Goal: Answer question/provide support

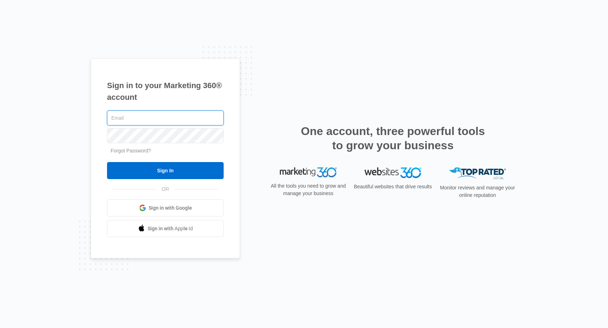
type input "[EMAIL_ADDRESS][DOMAIN_NAME]"
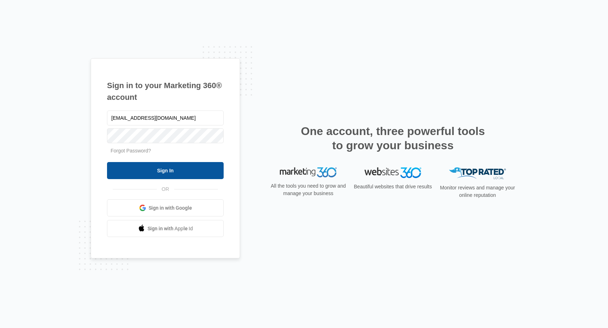
click at [175, 175] on input "Sign In" at bounding box center [165, 170] width 117 height 17
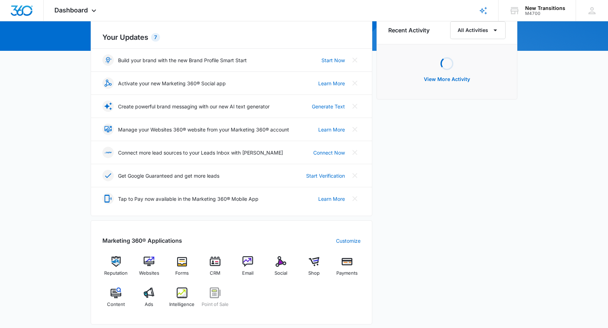
scroll to position [111, 0]
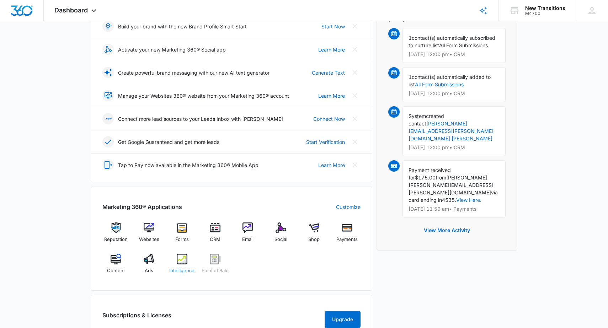
click at [184, 260] on img at bounding box center [182, 259] width 11 height 11
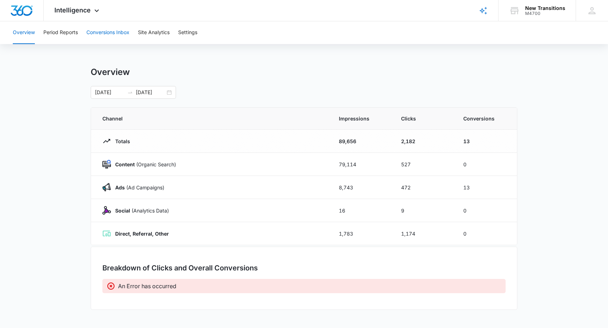
click at [113, 32] on button "Conversions Inbox" at bounding box center [107, 32] width 43 height 23
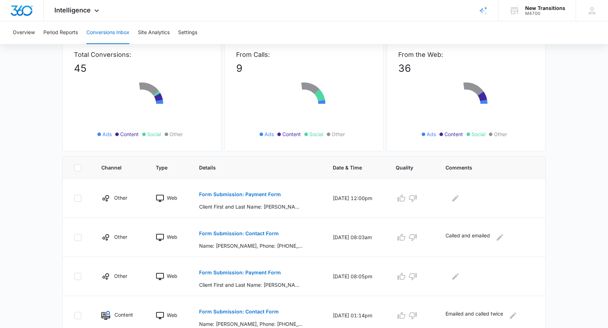
scroll to position [74, 0]
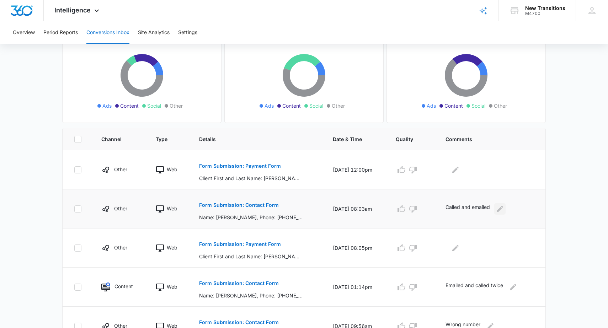
click at [500, 209] on icon "Edit Comments" at bounding box center [500, 209] width 9 height 9
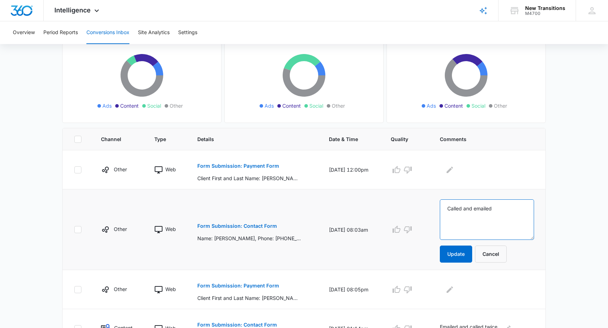
drag, startPoint x: 502, startPoint y: 208, endPoint x: 406, endPoint y: 201, distance: 96.3
click at [406, 201] on tr "Other Web Form Submission: Contact Form Name: [PERSON_NAME], Phone: [PHONE_NUMB…" at bounding box center [304, 230] width 483 height 81
type textarea "Booked w/ Doel and [PERSON_NAME]"
click at [401, 231] on icon "button" at bounding box center [396, 229] width 9 height 9
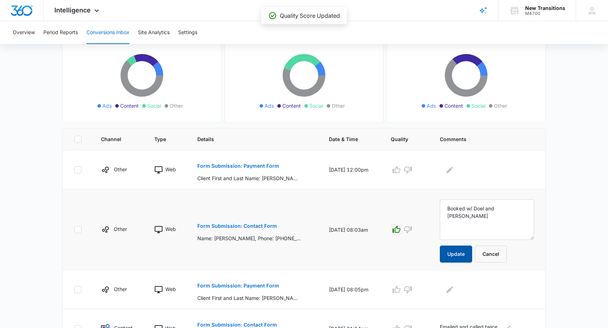
click at [457, 255] on button "Update" at bounding box center [456, 254] width 32 height 17
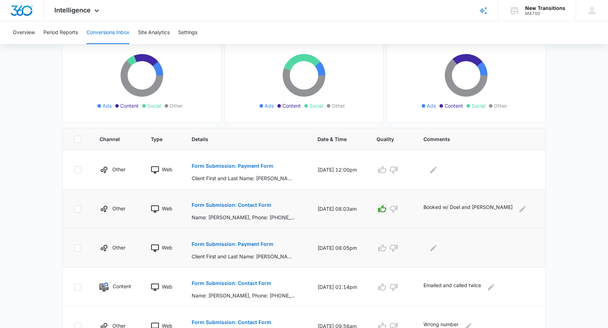
click at [255, 250] on button "Form Submission: Payment Form" at bounding box center [233, 244] width 82 height 17
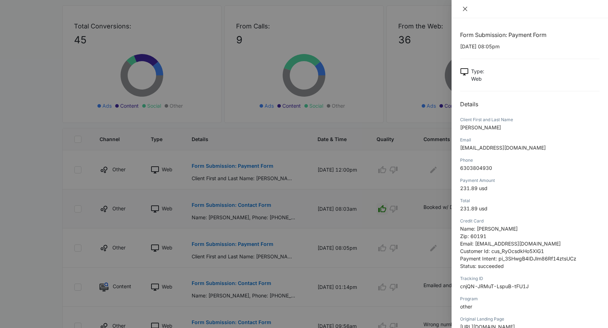
click at [465, 8] on icon "close" at bounding box center [465, 9] width 6 height 6
